Goal: Information Seeking & Learning: Learn about a topic

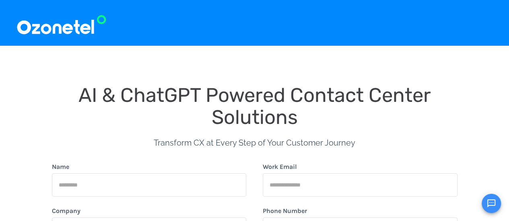
click at [82, 28] on img at bounding box center [61, 23] width 90 height 27
click at [67, 27] on img at bounding box center [61, 23] width 90 height 27
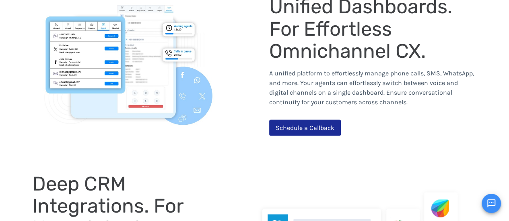
scroll to position [734, 0]
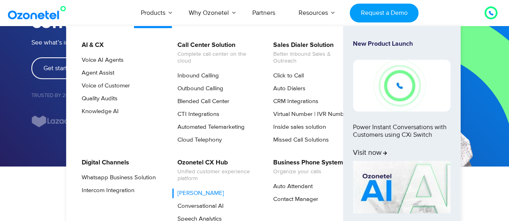
scroll to position [128, 0]
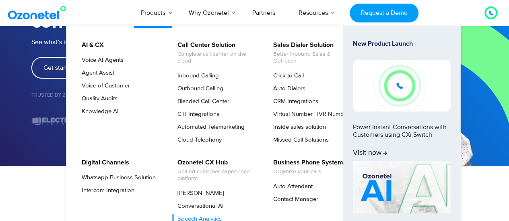
click at [192, 215] on link "Speech Analytics" at bounding box center [197, 220] width 51 height 10
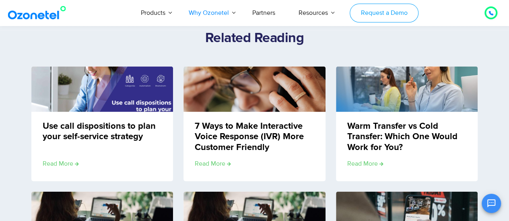
scroll to position [900, 0]
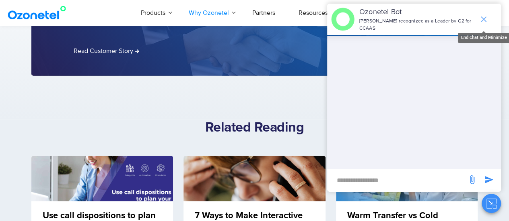
click at [484, 19] on icon "end chat or minimize" at bounding box center [483, 19] width 6 height 6
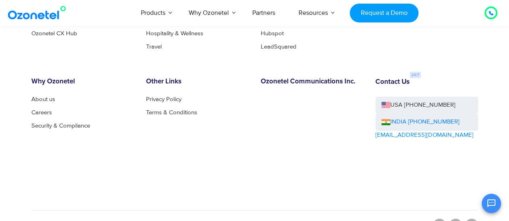
scroll to position [3128, 0]
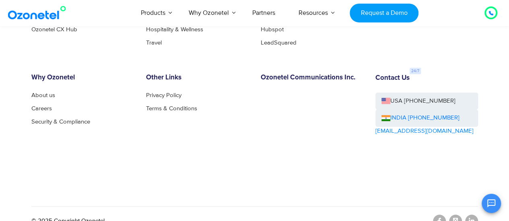
click at [41, 89] on div "Why Ozonetel About us Careers Security & Compliance" at bounding box center [82, 122] width 115 height 96
click at [41, 92] on link "About us" at bounding box center [45, 95] width 28 height 6
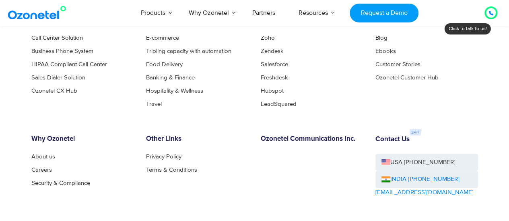
scroll to position [926, 0]
